Goal: Task Accomplishment & Management: Complete application form

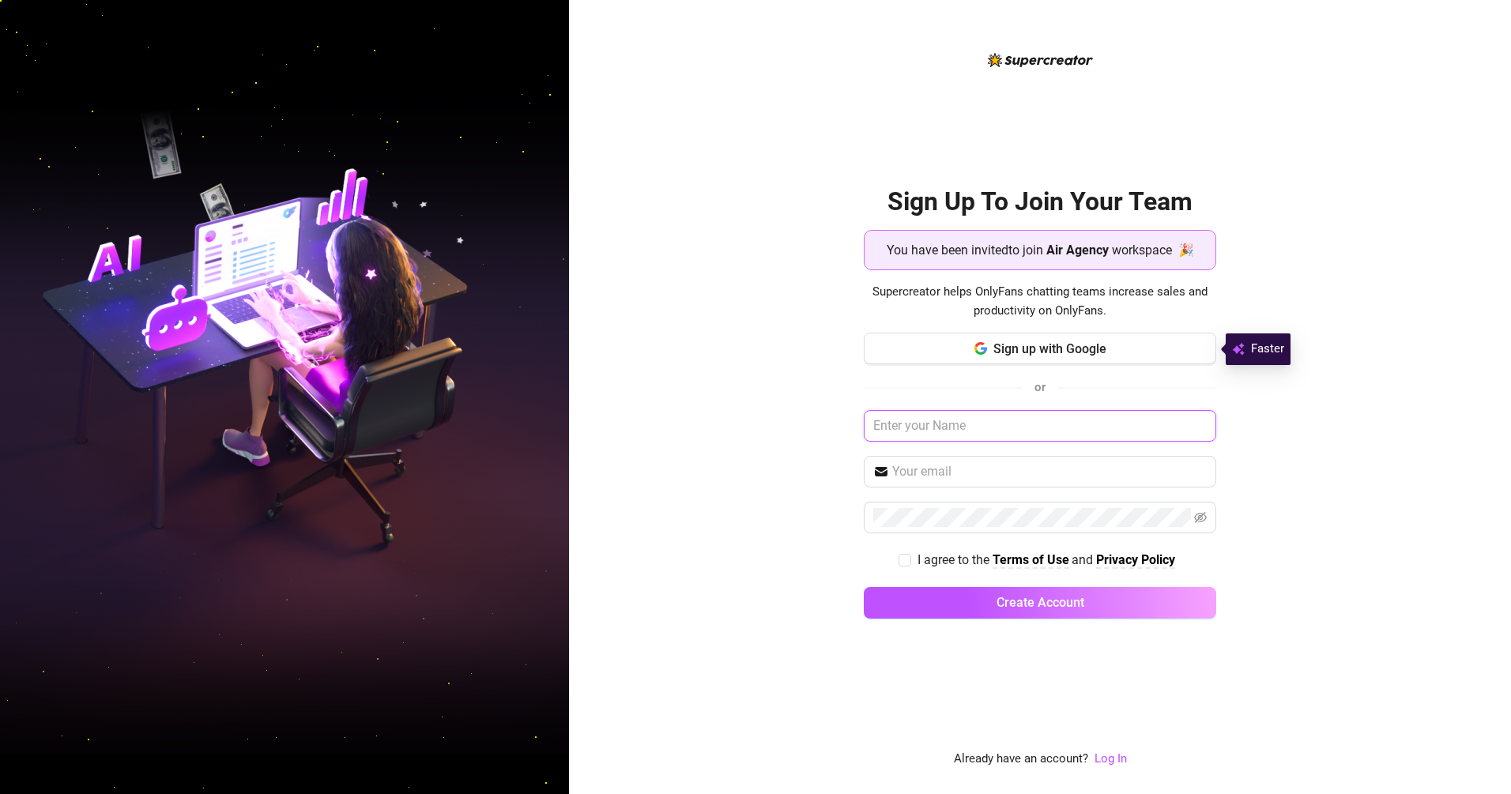
click at [1009, 428] on input "text" at bounding box center [1040, 426] width 353 height 32
type input "[PERSON_NAME]"
click at [1078, 477] on input "text" at bounding box center [1049, 471] width 315 height 19
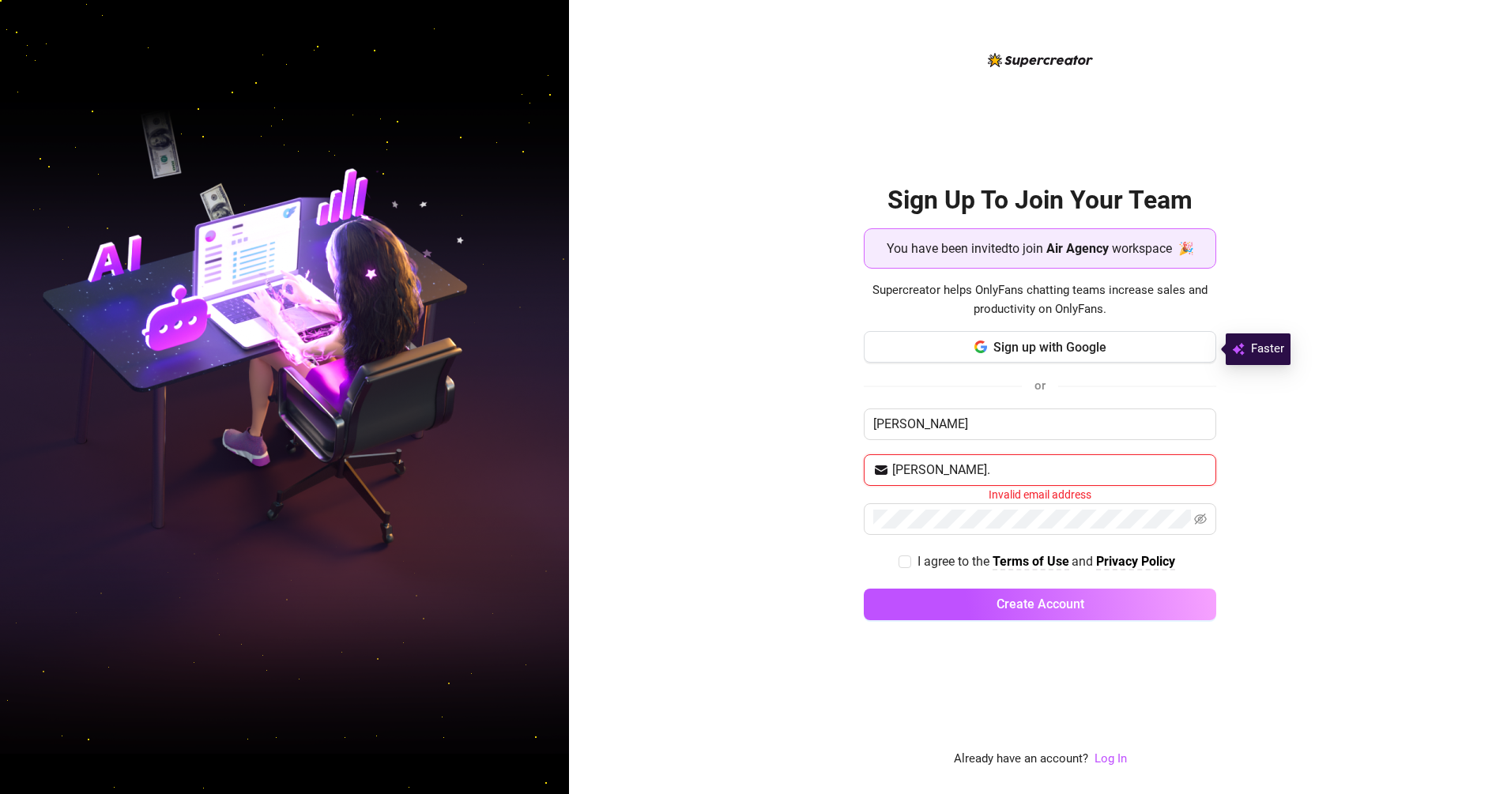
type input "[PERSON_NAME][EMAIL_ADDRESS][PERSON_NAME][DOMAIN_NAME]"
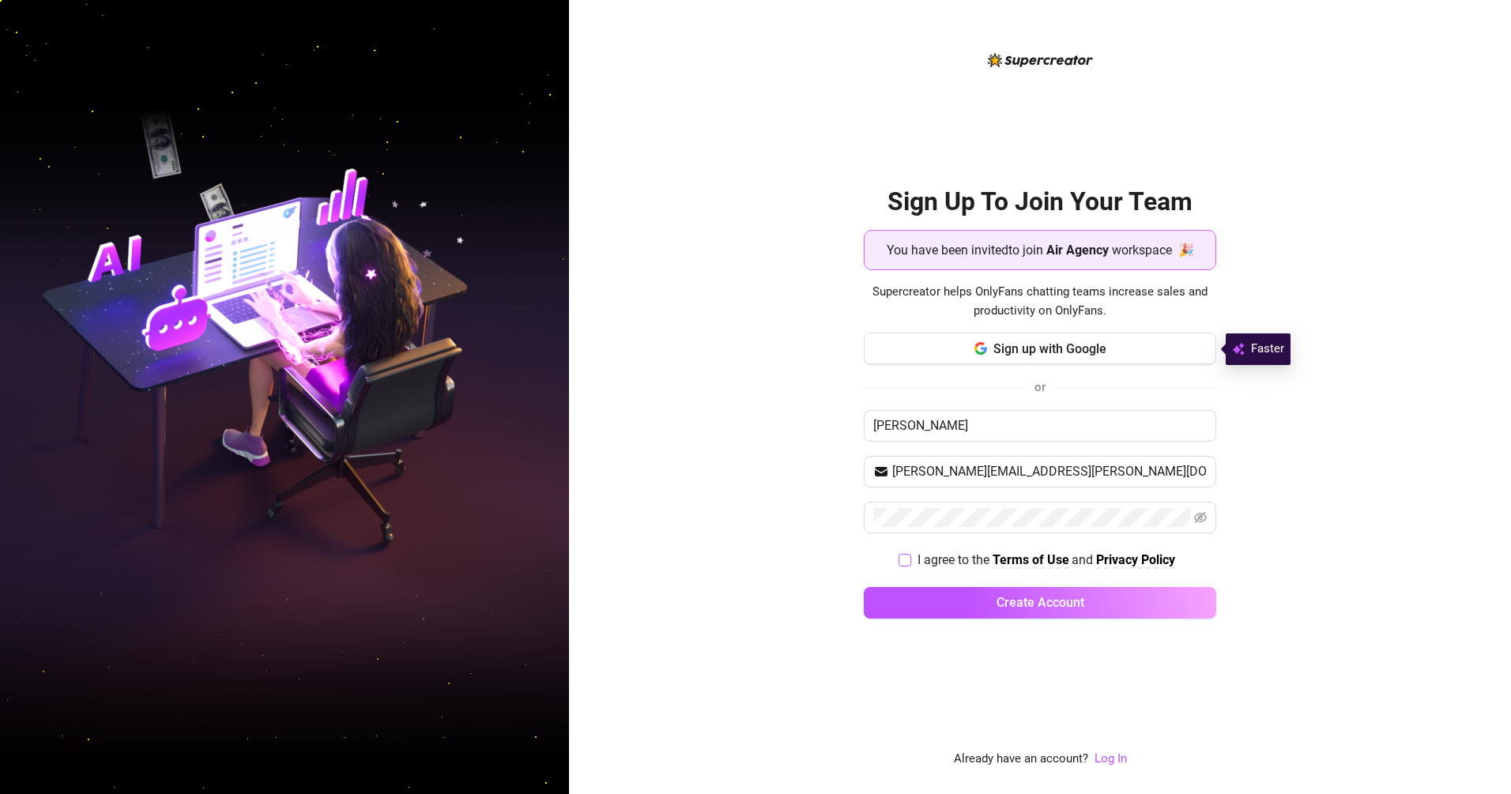
click at [903, 558] on input "I agree to the Terms of Use and Privacy Policy" at bounding box center [904, 559] width 11 height 11
checkbox input "true"
click at [960, 603] on button "Create Account" at bounding box center [1040, 603] width 353 height 32
